Goal: Task Accomplishment & Management: Manage account settings

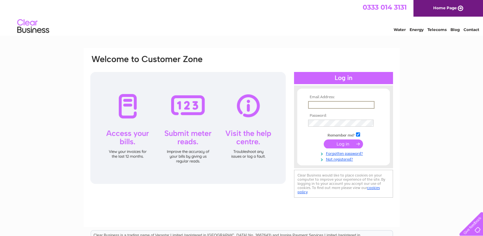
click at [318, 104] on input "text" at bounding box center [341, 105] width 66 height 8
type input "hazel7tod@gmail.com"
click at [356, 142] on input "submit" at bounding box center [343, 143] width 39 height 9
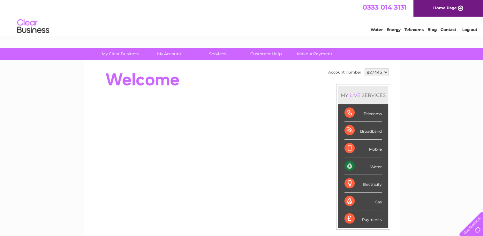
click at [347, 166] on div "Water" at bounding box center [362, 166] width 37 height 18
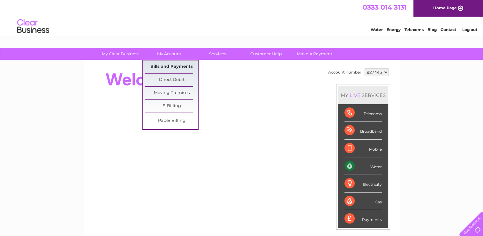
click at [174, 65] on link "Bills and Payments" at bounding box center [171, 66] width 53 height 13
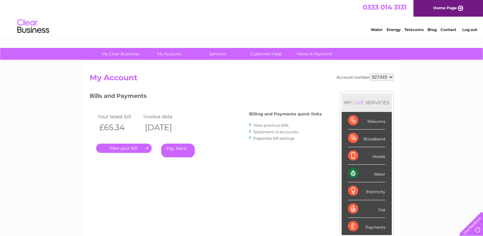
click at [136, 145] on link "." at bounding box center [124, 147] width 56 height 9
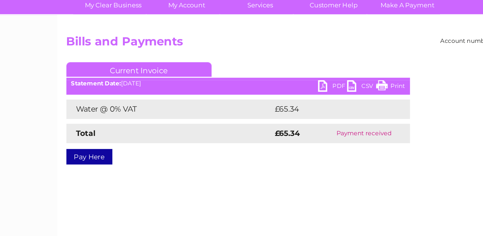
click at [130, 146] on div "Pay Here" at bounding box center [203, 150] width 227 height 11
click at [257, 107] on link "PDF" at bounding box center [265, 107] width 19 height 9
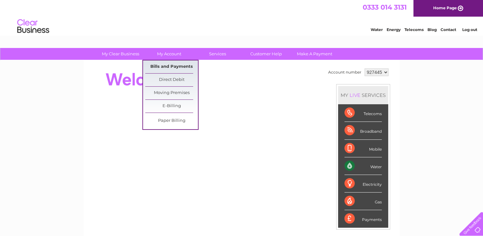
click at [172, 66] on link "Bills and Payments" at bounding box center [171, 66] width 53 height 13
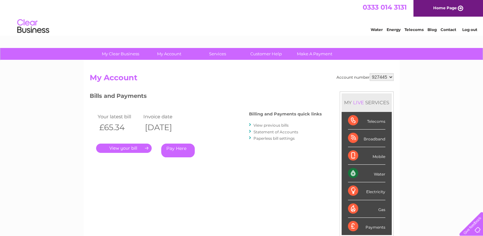
click at [268, 125] on link "View previous bills" at bounding box center [270, 125] width 35 height 5
